Goal: Task Accomplishment & Management: Use online tool/utility

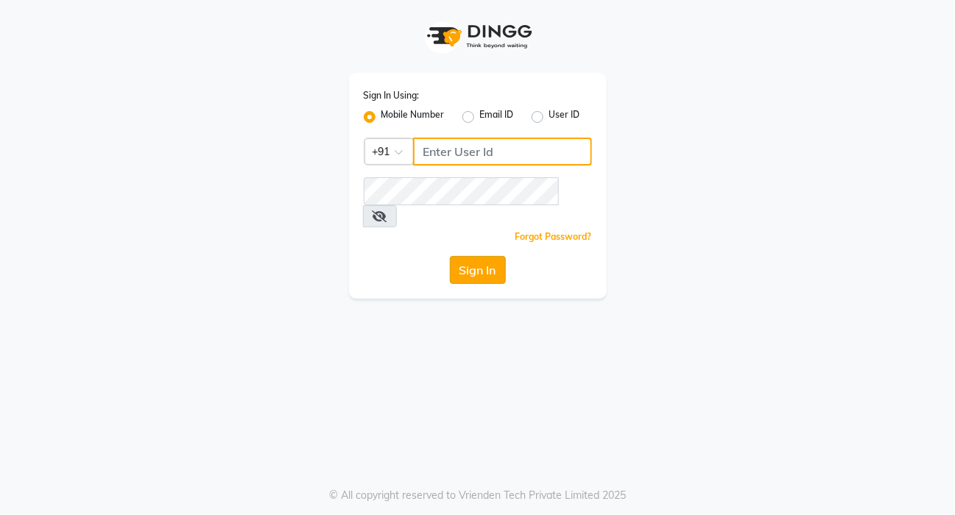
type input "9920648418"
click at [462, 256] on button "Sign In" at bounding box center [478, 270] width 56 height 28
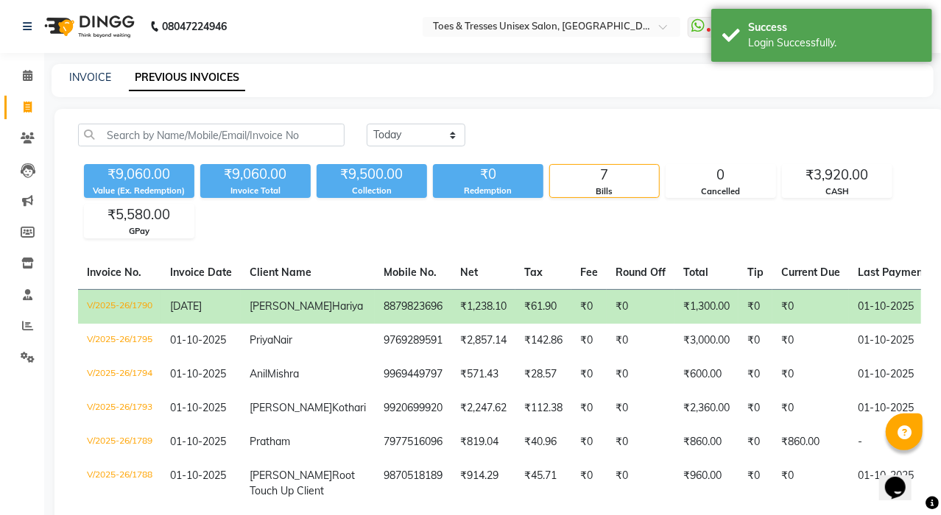
click at [79, 84] on div "INVOICE" at bounding box center [90, 77] width 42 height 15
drag, startPoint x: 79, startPoint y: 84, endPoint x: 41, endPoint y: 85, distance: 37.5
click at [41, 85] on app-home "08047224946 Select Location × Toes & Tresses Unisex Salon, Mulund WhatsApp Stat…" at bounding box center [470, 328] width 941 height 656
click at [30, 108] on icon at bounding box center [28, 107] width 8 height 11
select select "3950"
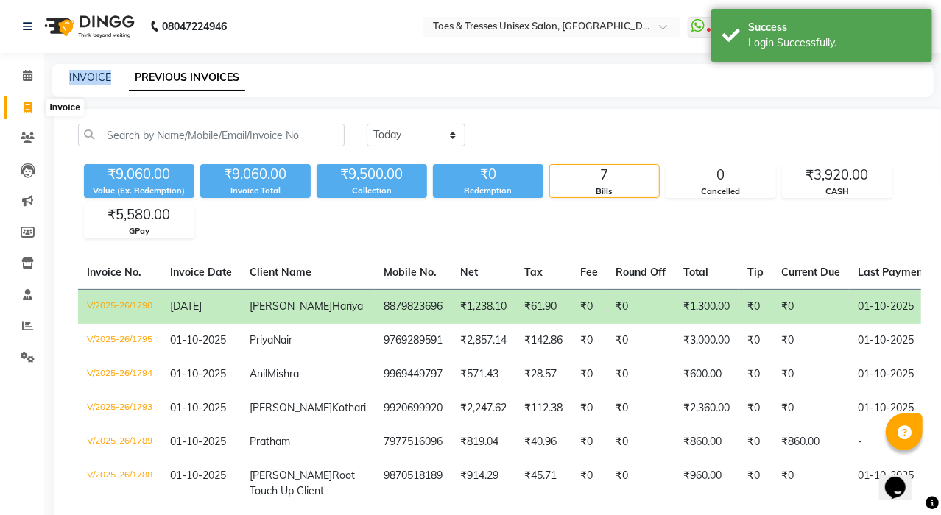
select select "service"
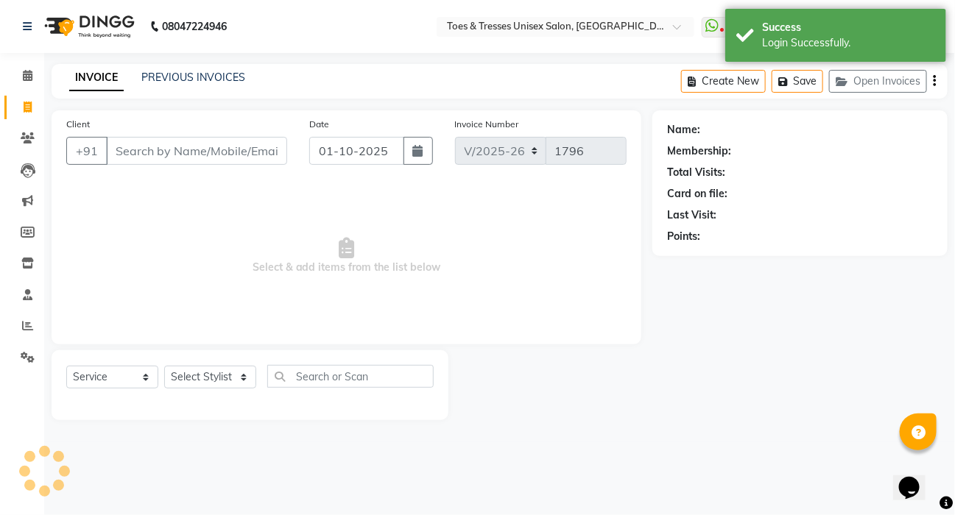
click at [139, 76] on div "INVOICE PREVIOUS INVOICES" at bounding box center [149, 77] width 194 height 15
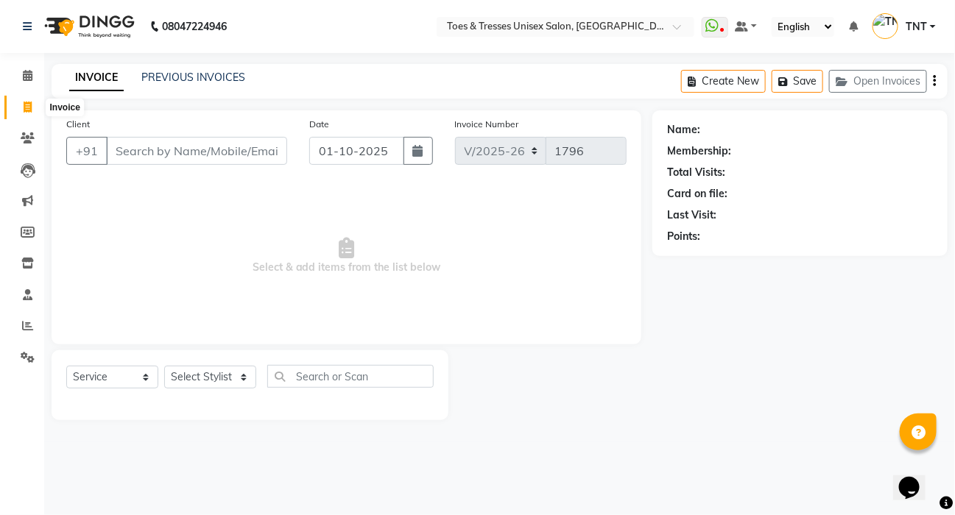
click at [26, 105] on icon at bounding box center [28, 107] width 8 height 11
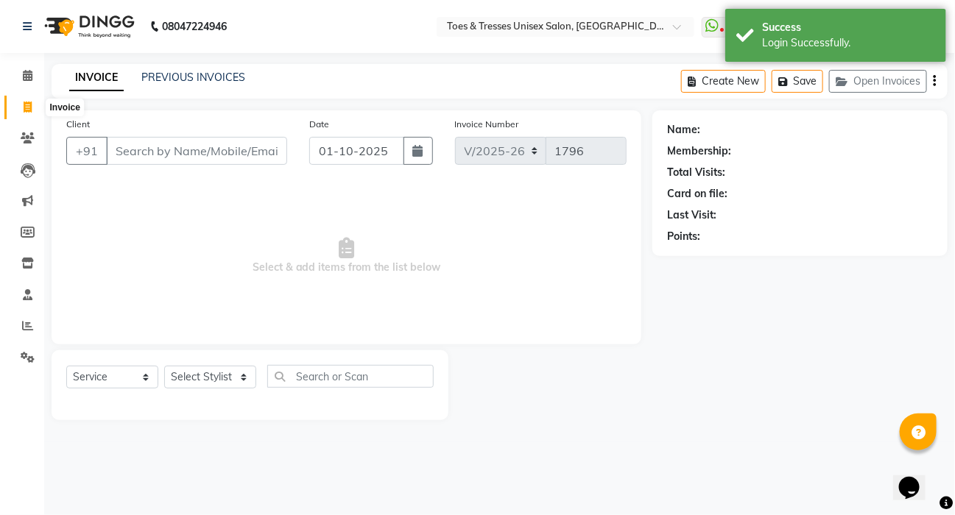
select select "3950"
select select "service"
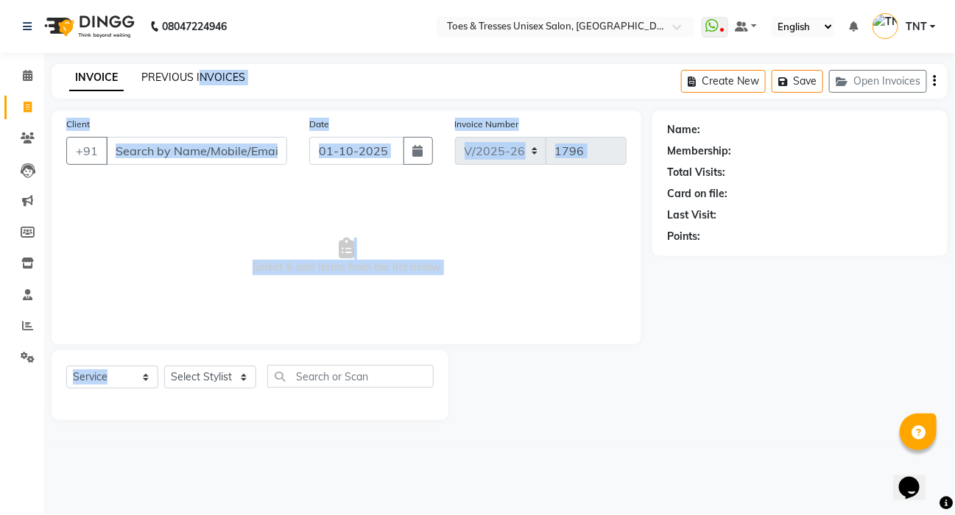
drag, startPoint x: 210, startPoint y: 356, endPoint x: 199, endPoint y: 73, distance: 283.6
click at [199, 73] on main "INVOICE PREVIOUS INVOICES Create New Save Open Invoices Client +91 Date [DATE] …" at bounding box center [499, 253] width 910 height 378
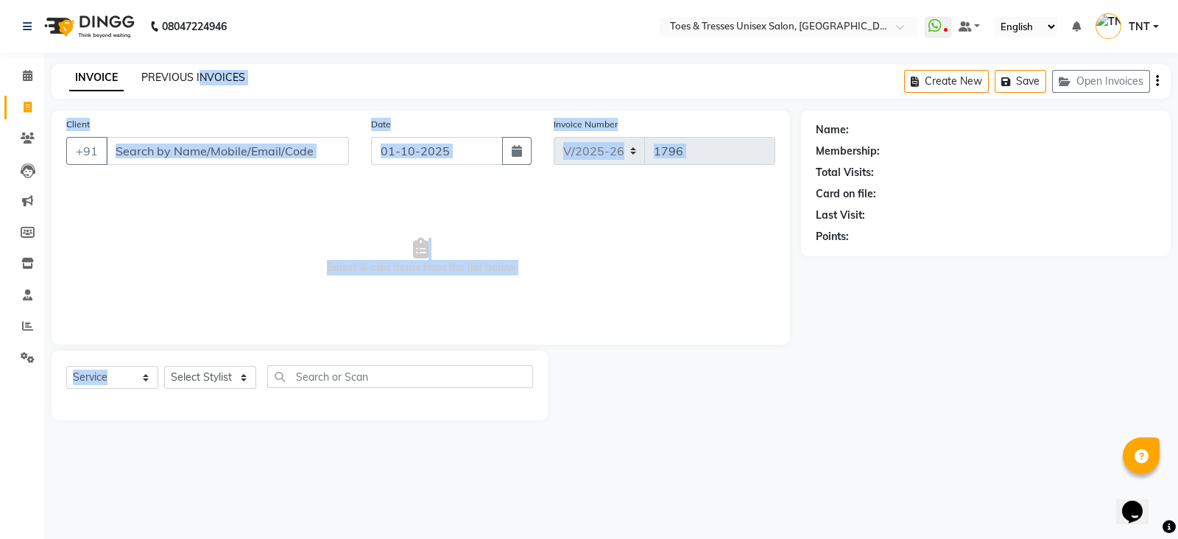
click at [208, 71] on link "PREVIOUS INVOICES" at bounding box center [193, 77] width 104 height 13
